Goal: Information Seeking & Learning: Learn about a topic

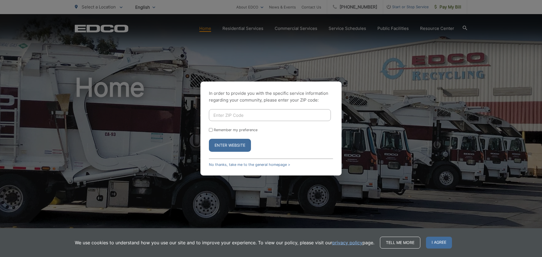
click at [255, 119] on input "Enter ZIP Code" at bounding box center [270, 115] width 122 height 12
type input "91942"
click at [209, 139] on button "Enter Website" at bounding box center [230, 145] width 42 height 13
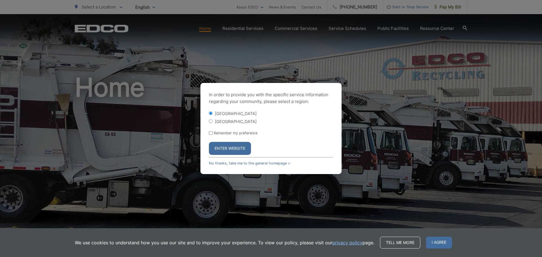
click at [228, 148] on button "Enter Website" at bounding box center [230, 148] width 42 height 13
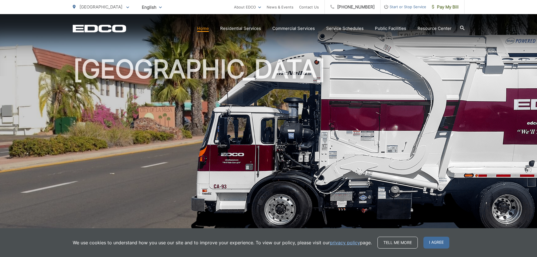
scroll to position [28, 0]
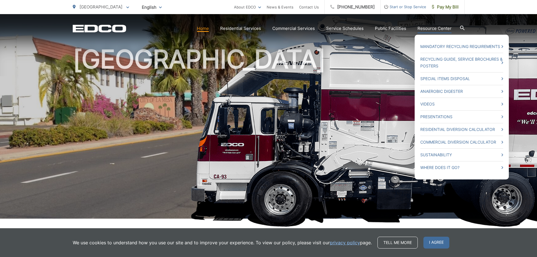
click at [430, 26] on link "Resource Center" at bounding box center [435, 28] width 34 height 7
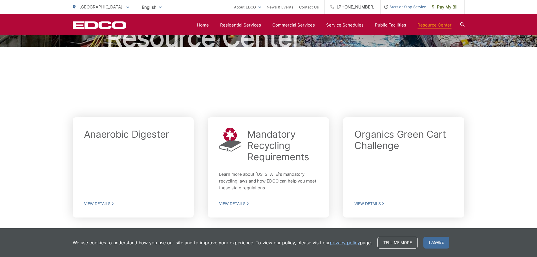
scroll to position [56, 0]
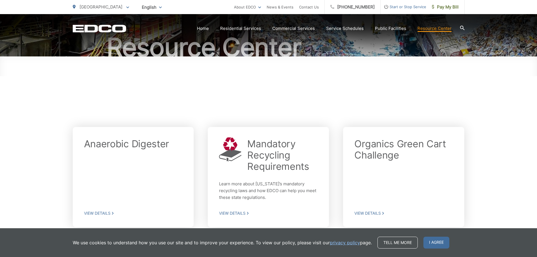
click at [331, 95] on div at bounding box center [269, 90] width 392 height 68
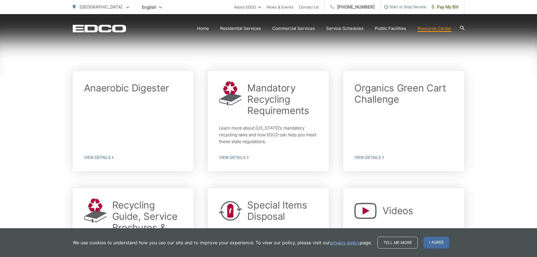
scroll to position [113, 0]
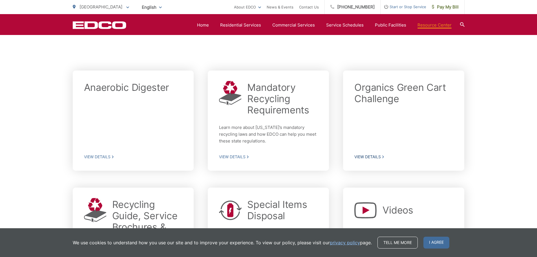
click at [371, 156] on span "View Details" at bounding box center [404, 156] width 99 height 5
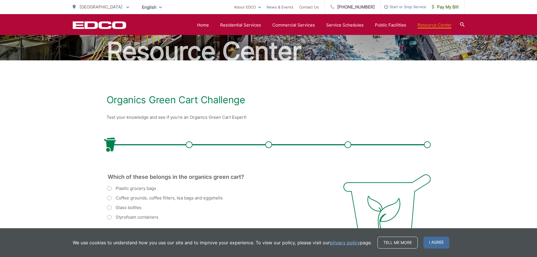
scroll to position [49, 0]
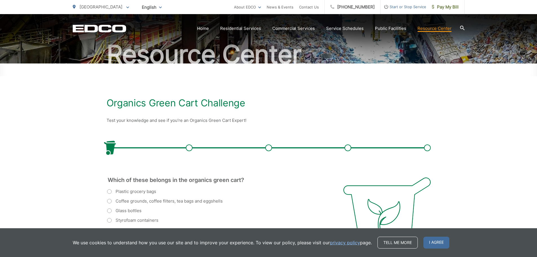
click at [464, 27] on icon at bounding box center [462, 28] width 5 height 5
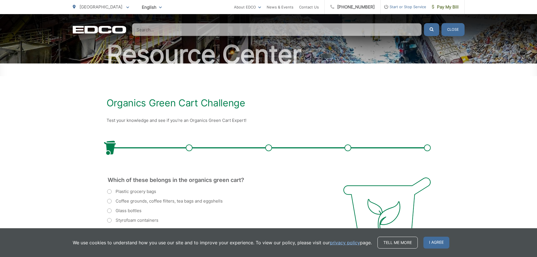
click at [320, 31] on input "Search" at bounding box center [277, 29] width 290 height 13
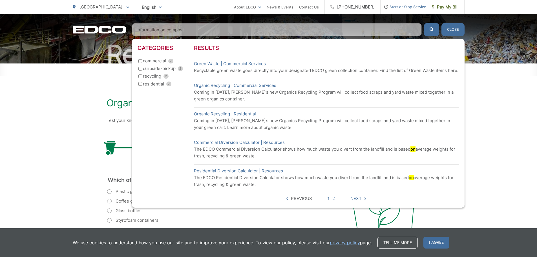
type input "information on compost"
click at [424, 23] on button "submit" at bounding box center [431, 29] width 15 height 13
click at [140, 85] on input "residential 2" at bounding box center [141, 84] width 4 height 4
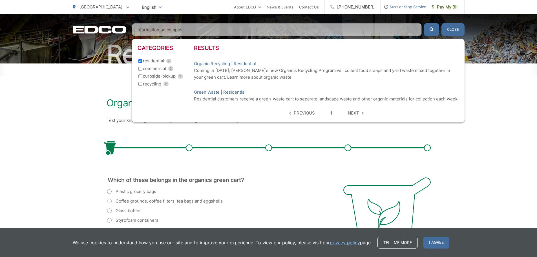
click at [419, 133] on div "Organics Green Cart Challenge Test your knowledge and see if you’re an Organics…" at bounding box center [269, 184] width 324 height 243
click at [454, 27] on button "Close" at bounding box center [453, 29] width 23 height 13
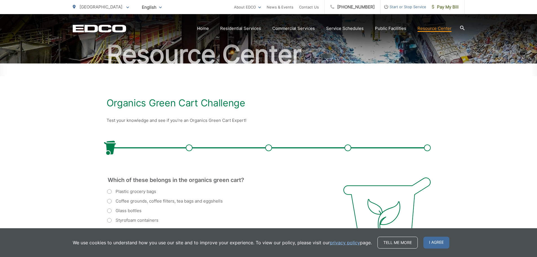
click at [463, 27] on icon at bounding box center [462, 28] width 5 height 5
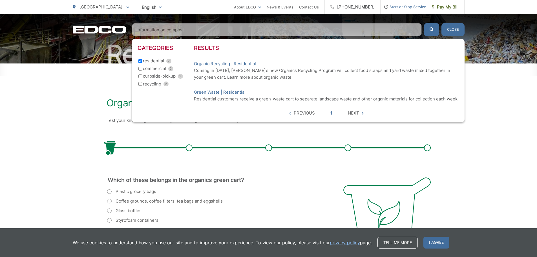
click at [209, 30] on input "information on compost" at bounding box center [277, 29] width 290 height 13
